Goal: Information Seeking & Learning: Learn about a topic

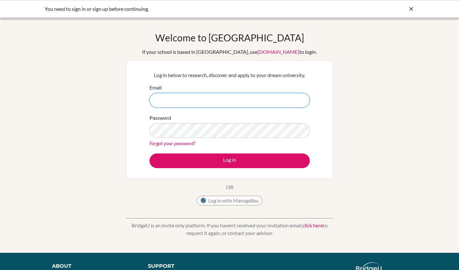
type input "[PERSON_NAME][EMAIL_ADDRESS][DOMAIN_NAME]"
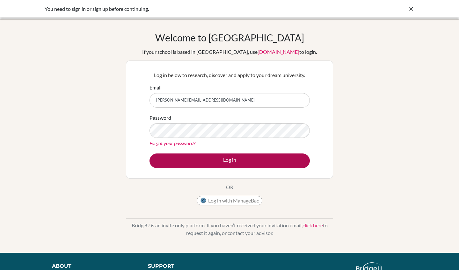
click at [237, 159] on button "Log in" at bounding box center [229, 160] width 160 height 15
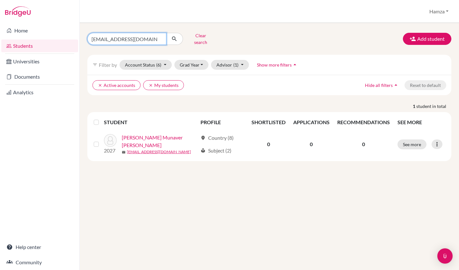
click at [158, 36] on input "elps4064@elspvtdubai.com" at bounding box center [126, 39] width 79 height 12
click at [146, 200] on div "Clear search Add student filter_list Filter by Account Status (6) Active accoun…" at bounding box center [269, 146] width 379 height 247
click at [200, 35] on button "Clear search" at bounding box center [200, 39] width 35 height 17
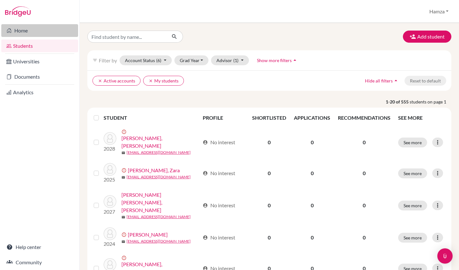
click at [29, 32] on link "Home" at bounding box center [39, 30] width 77 height 13
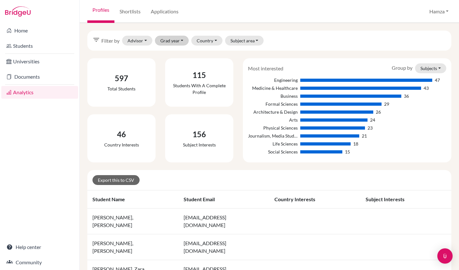
click at [173, 40] on button "Grad year" at bounding box center [172, 41] width 34 height 10
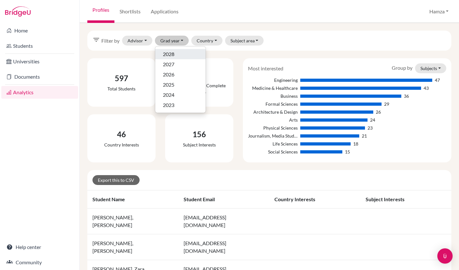
click at [174, 56] on span "2028" at bounding box center [168, 54] width 11 height 8
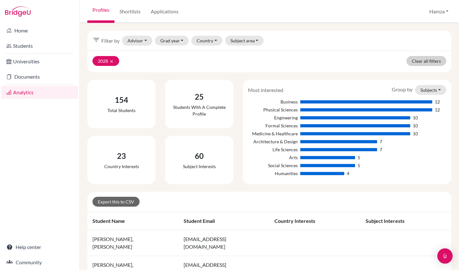
click at [432, 58] on link "Clear all filters" at bounding box center [426, 61] width 40 height 10
